Goal: Find specific page/section: Find specific page/section

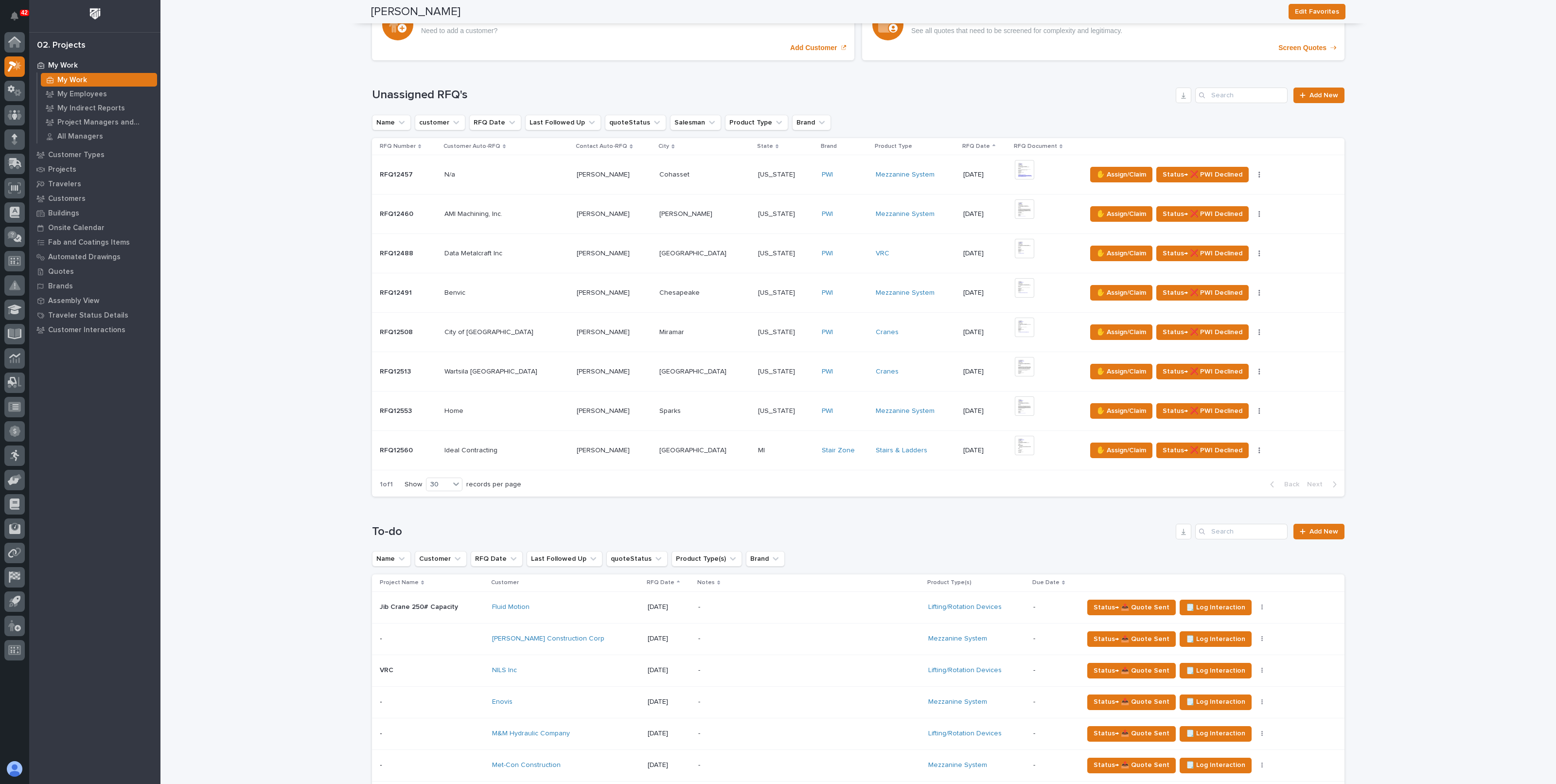
scroll to position [304, 0]
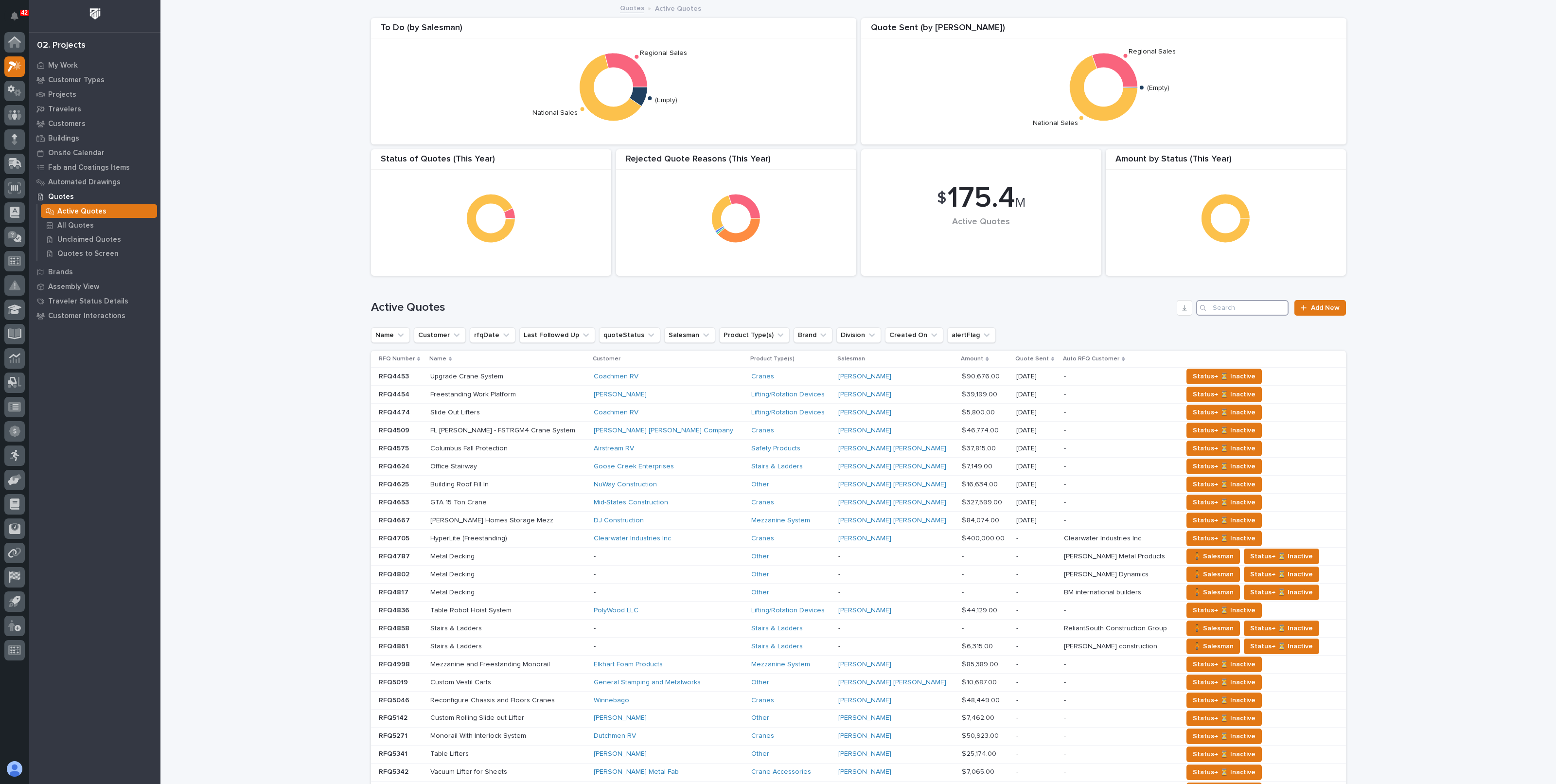
click at [1241, 313] on input "Search" at bounding box center [1242, 308] width 92 height 16
click at [1242, 307] on input "Search" at bounding box center [1242, 308] width 92 height 16
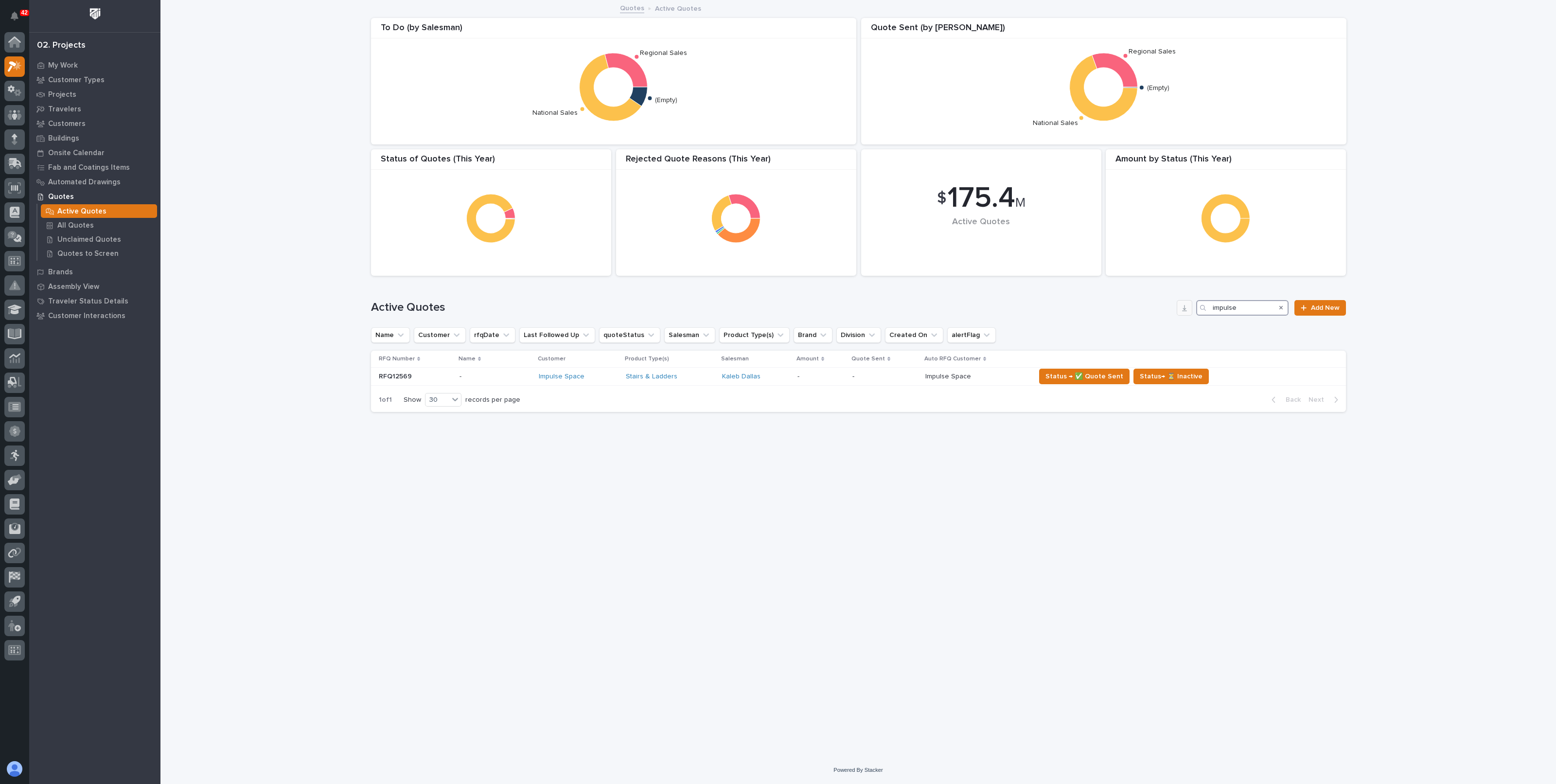
drag, startPoint x: 1250, startPoint y: 309, endPoint x: 1177, endPoint y: 307, distance: 73.0
click at [1177, 307] on div "Active Quotes impulse Add New" at bounding box center [858, 308] width 975 height 16
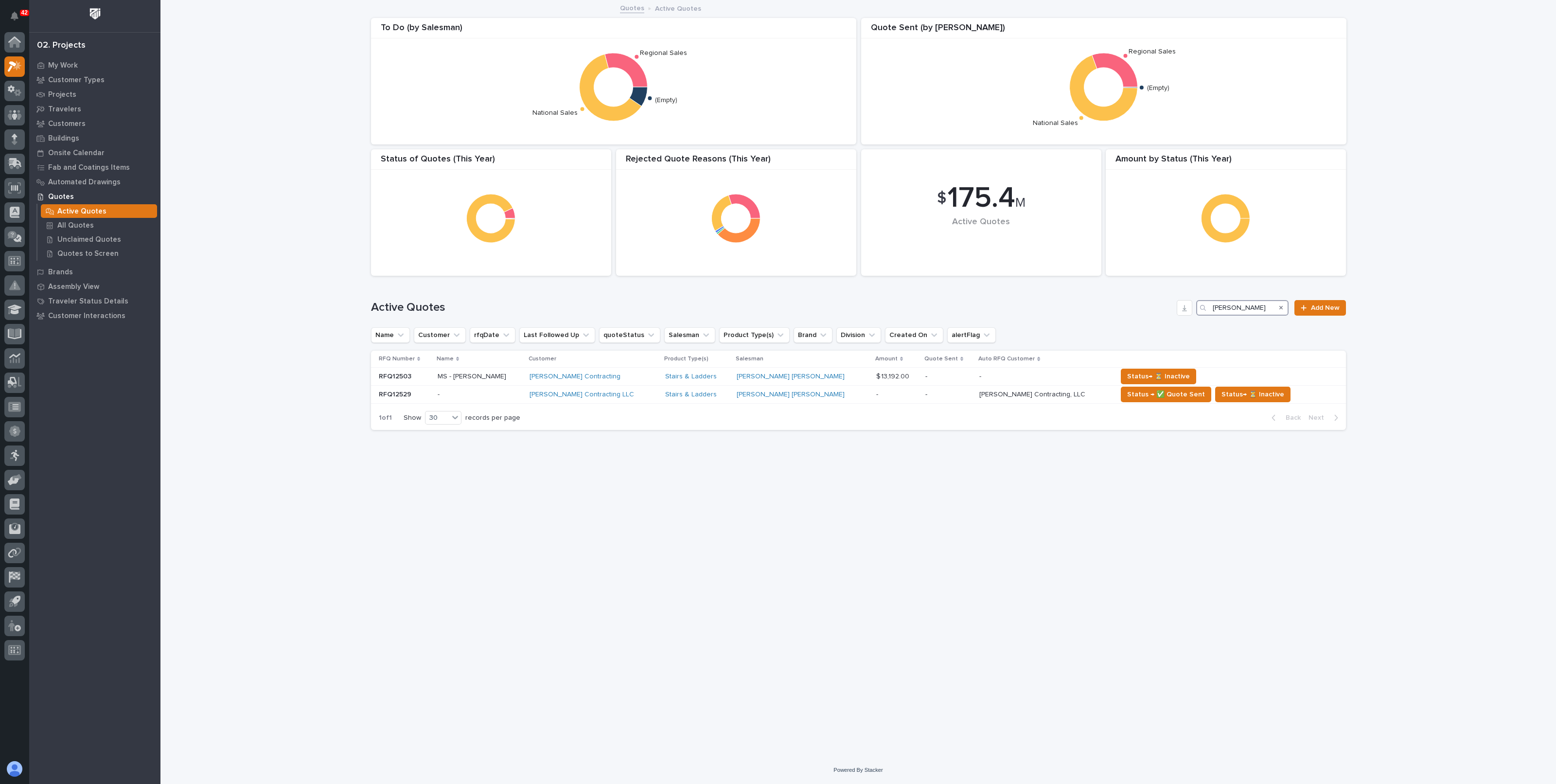
type input "clymer"
click at [1281, 307] on icon "Search" at bounding box center [1281, 308] width 4 height 6
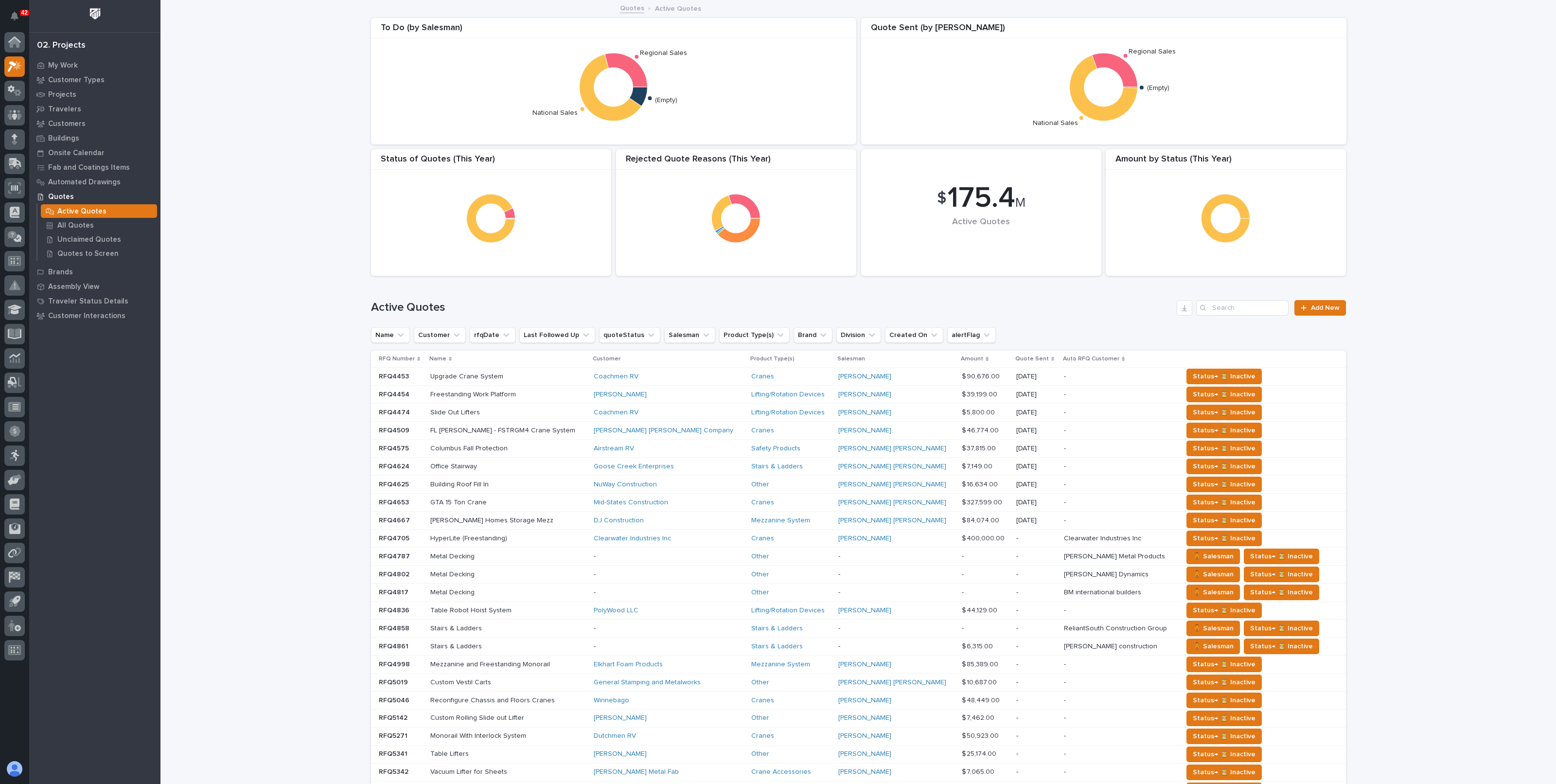
click at [255, 213] on div "Loading... Saving… Loading... Saving… $ 175.4 M Active Quotes Amount by Status …" at bounding box center [858, 495] width 1395 height 989
